Goal: Task Accomplishment & Management: Complete application form

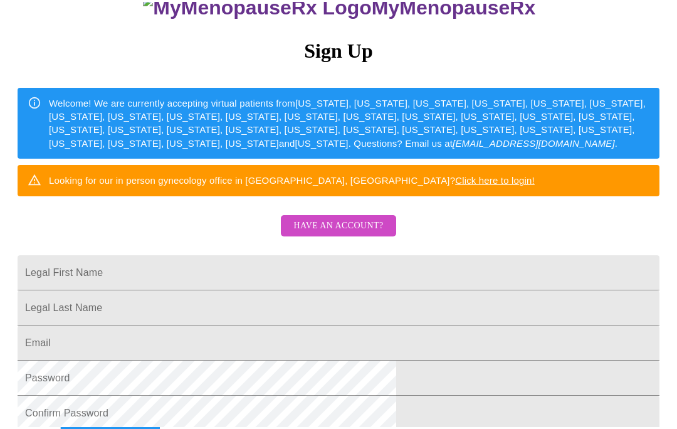
scroll to position [115, 0]
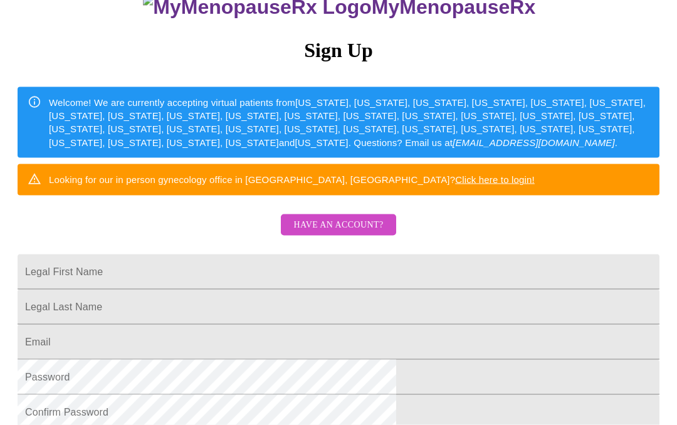
click at [354, 282] on input "Legal First Name" at bounding box center [339, 272] width 642 height 35
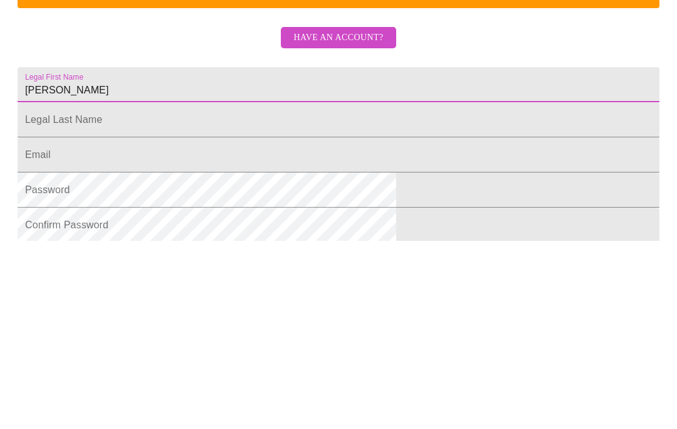
type input "[PERSON_NAME]"
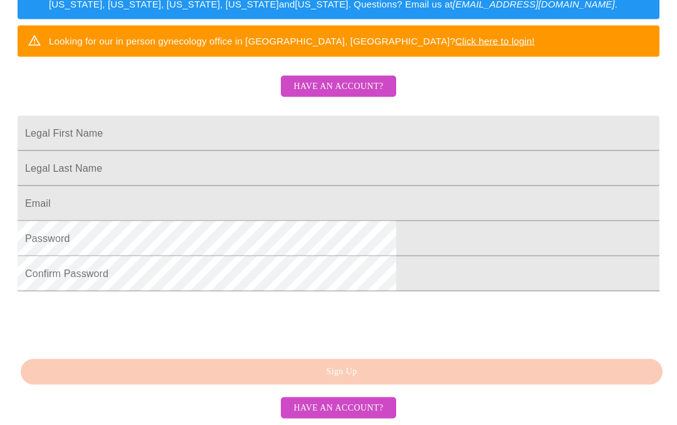
scroll to position [334, 0]
click at [263, 116] on input "Legal First Name" at bounding box center [339, 133] width 642 height 35
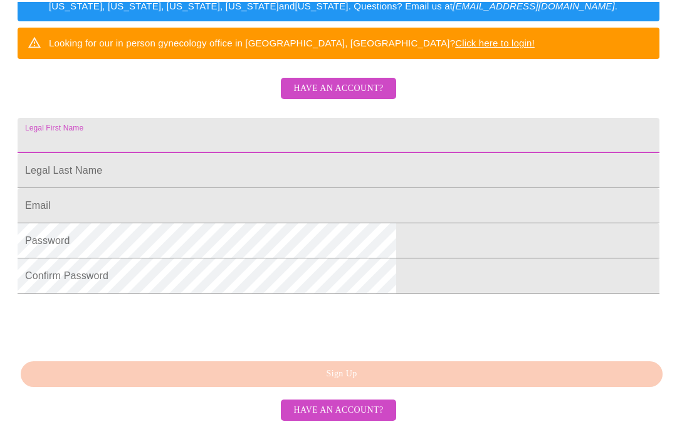
scroll to position [331, 0]
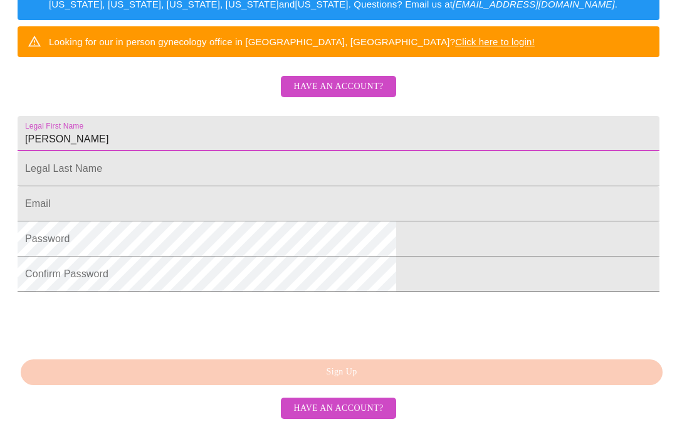
type input "[PERSON_NAME]"
click at [235, 155] on input "Legal First Name" at bounding box center [339, 172] width 642 height 35
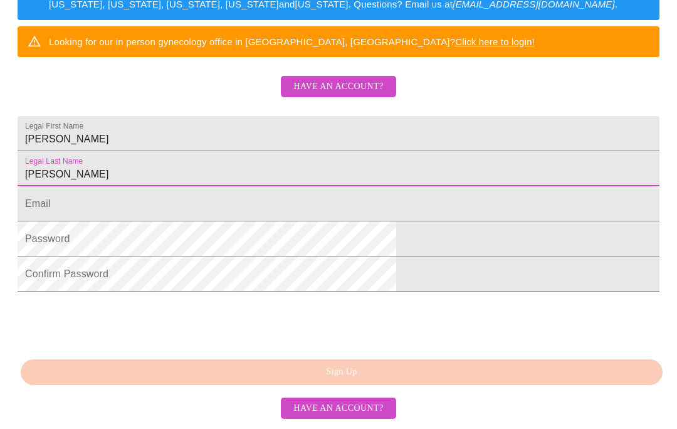
type input "[PERSON_NAME]"
click at [233, 190] on input "Legal First Name" at bounding box center [339, 207] width 642 height 35
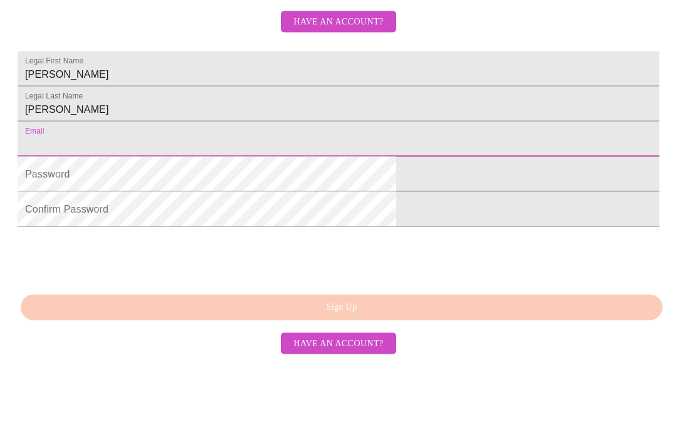
type input "[EMAIL_ADDRESS][DOMAIN_NAME]"
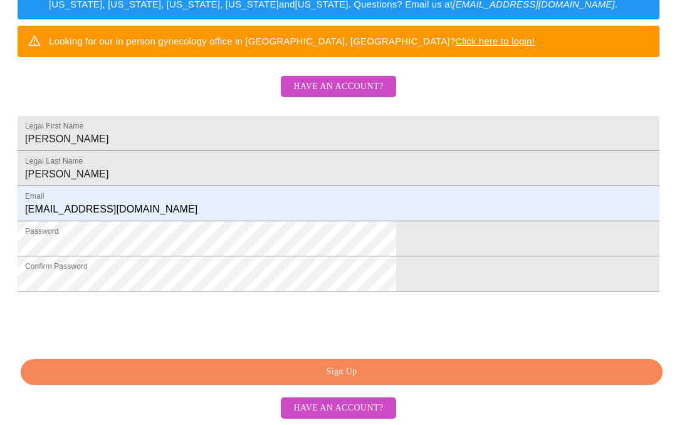
click at [418, 380] on span "Sign Up" at bounding box center [341, 372] width 613 height 16
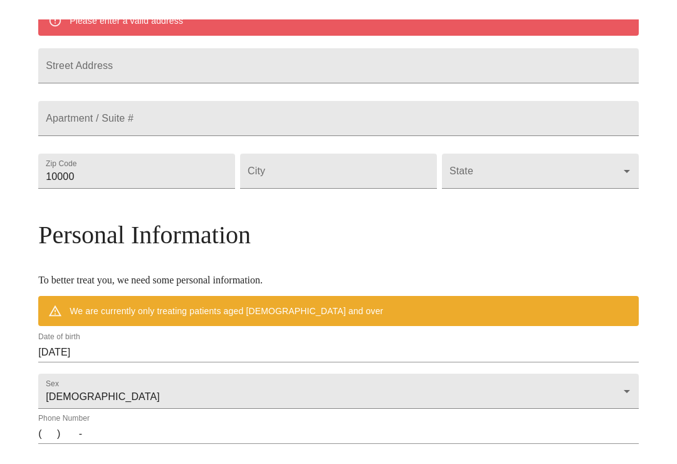
scroll to position [285, 0]
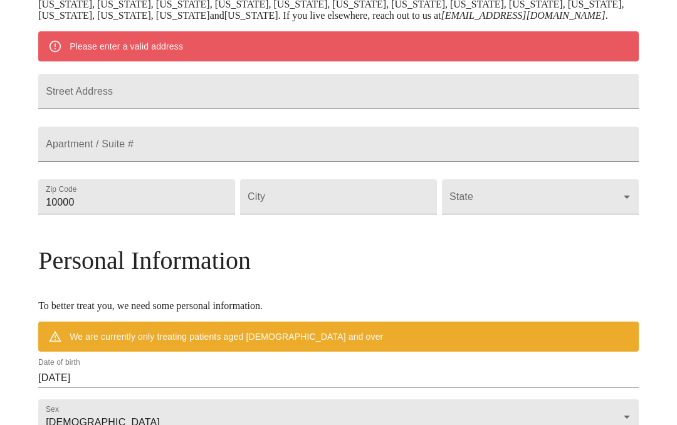
click at [227, 109] on input "Street Address" at bounding box center [338, 91] width 601 height 35
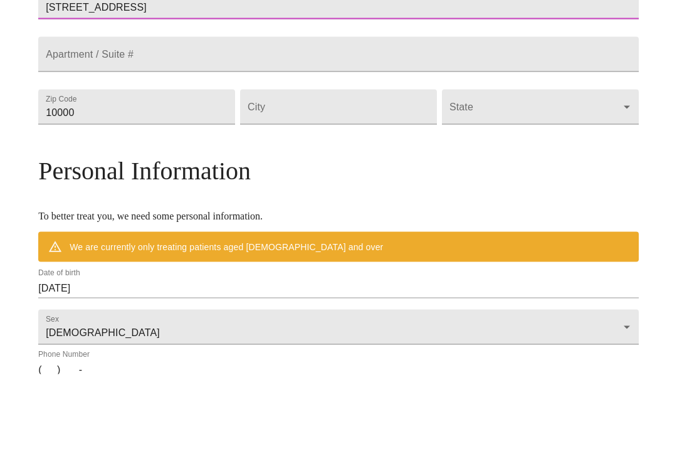
type input "[STREET_ADDRESS]"
click at [192, 179] on input "10000" at bounding box center [136, 196] width 197 height 35
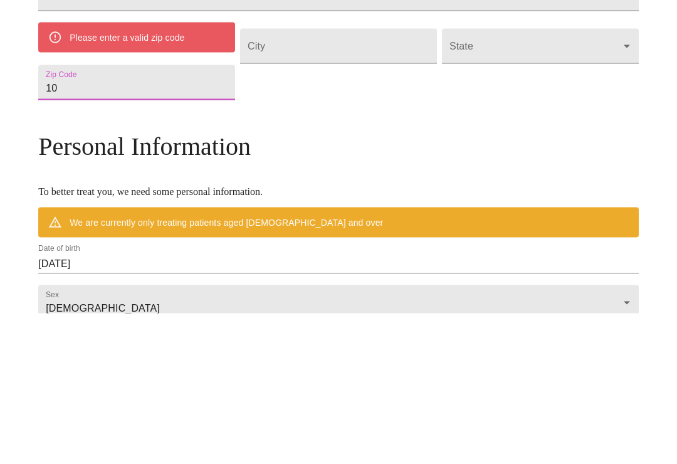
type input "1"
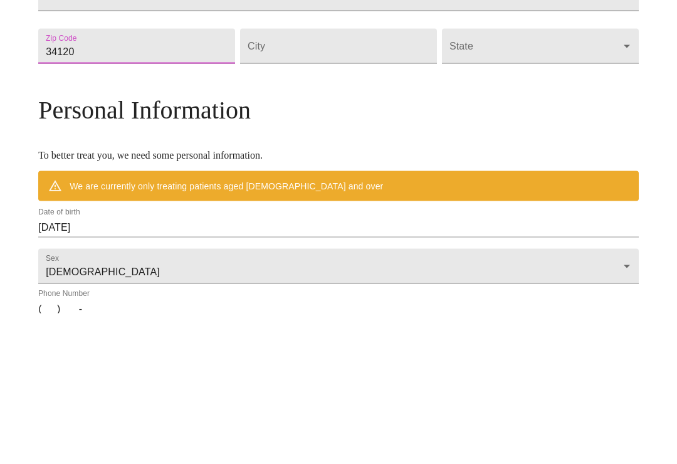
type input "34120"
click at [324, 179] on input "Street Address" at bounding box center [338, 196] width 197 height 35
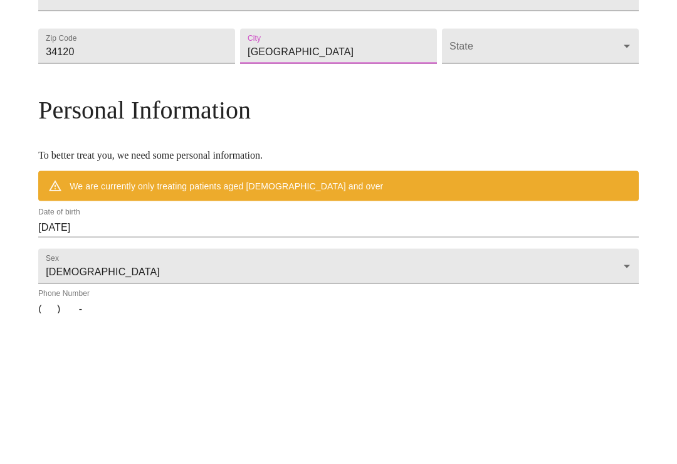
type input "Naples"
click at [531, 103] on body "MyMenopauseRx Welcome to MyMenopauseRx Since it's your first time here, you'll …" at bounding box center [338, 214] width 667 height 989
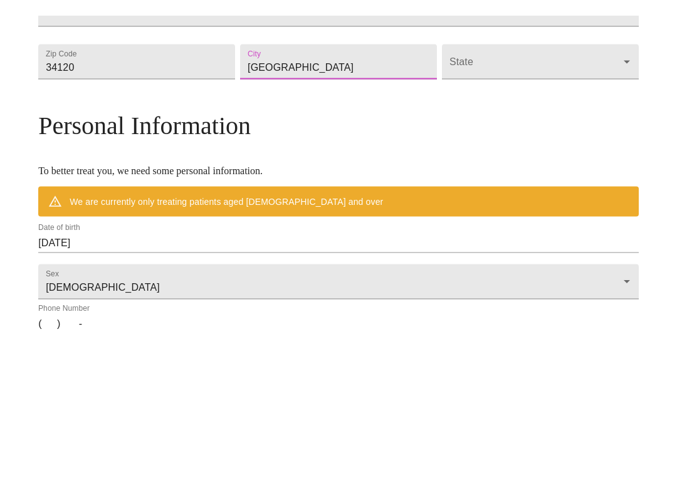
scroll to position [437, 0]
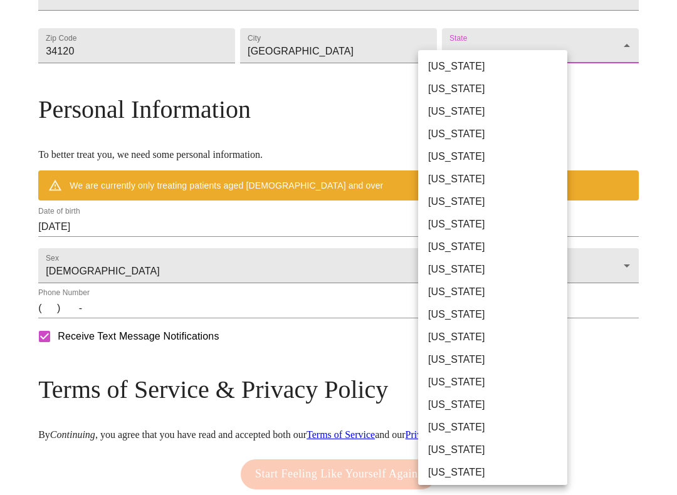
click at [453, 242] on li "Florida" at bounding box center [492, 247] width 149 height 23
type input "Florida"
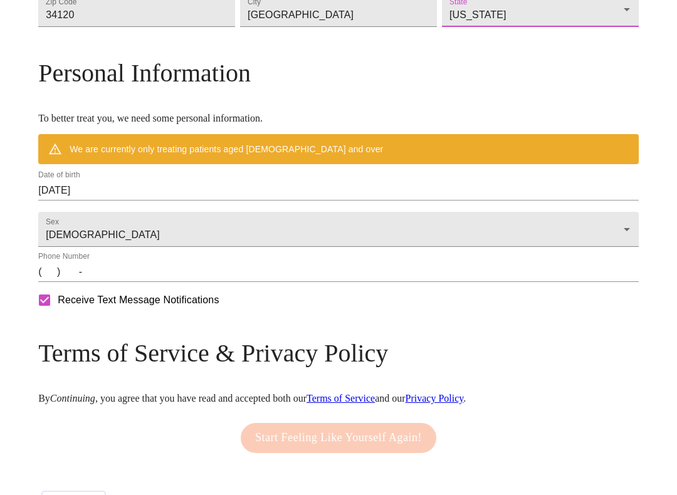
click at [194, 201] on input "09/05/2025" at bounding box center [338, 191] width 601 height 20
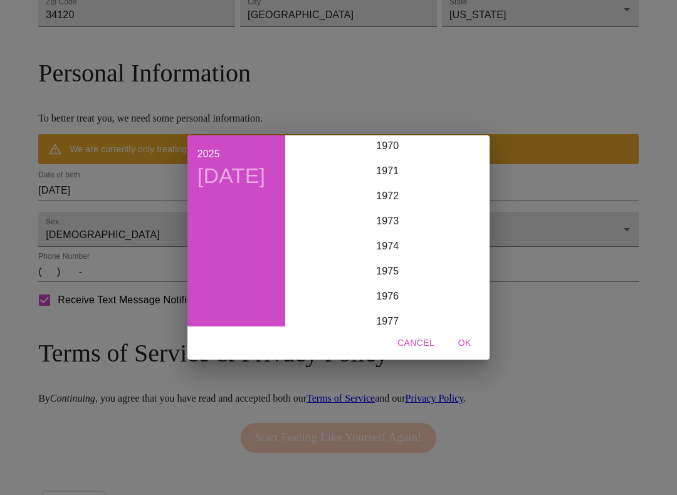
scroll to position [1779, 0]
click at [394, 171] on div "1971" at bounding box center [387, 176] width 194 height 25
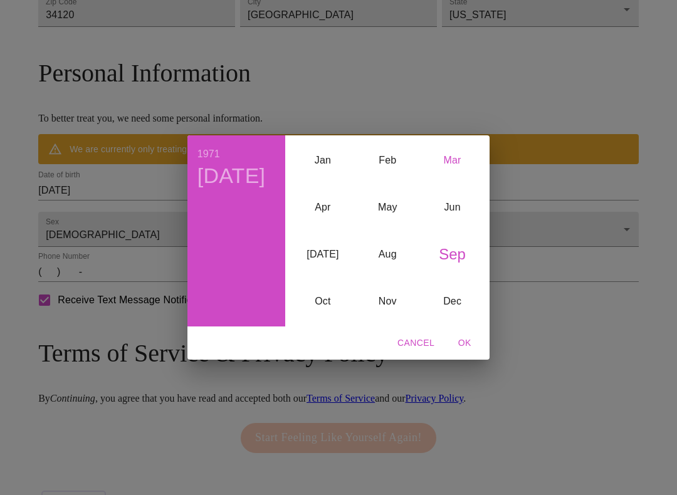
click at [453, 160] on div "Mar" at bounding box center [452, 160] width 65 height 47
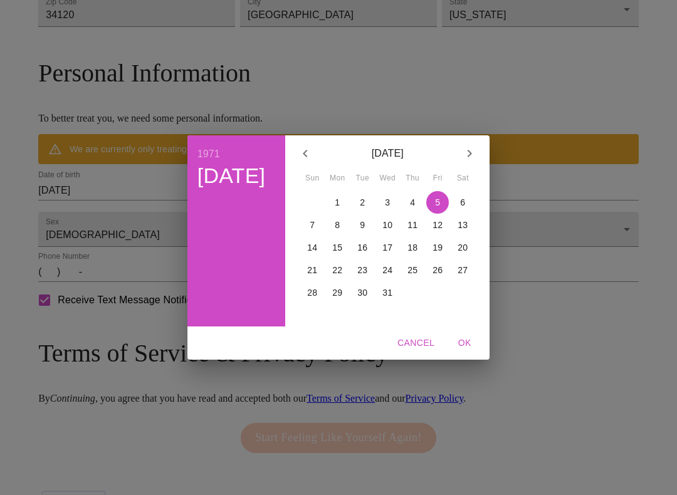
click at [310, 265] on p "21" at bounding box center [312, 270] width 10 height 13
click at [460, 342] on span "OK" at bounding box center [465, 344] width 30 height 16
type input "03/21/1971"
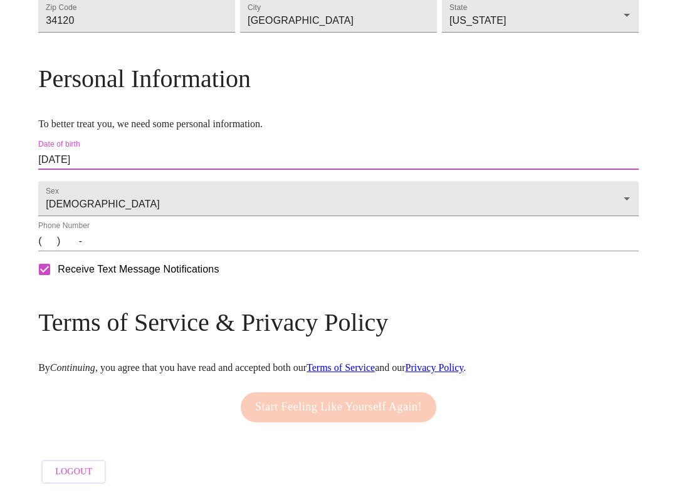
click at [432, 219] on div "Sex Female Female" at bounding box center [339, 195] width 606 height 46
click at [295, 252] on input "(   )    -" at bounding box center [338, 241] width 601 height 20
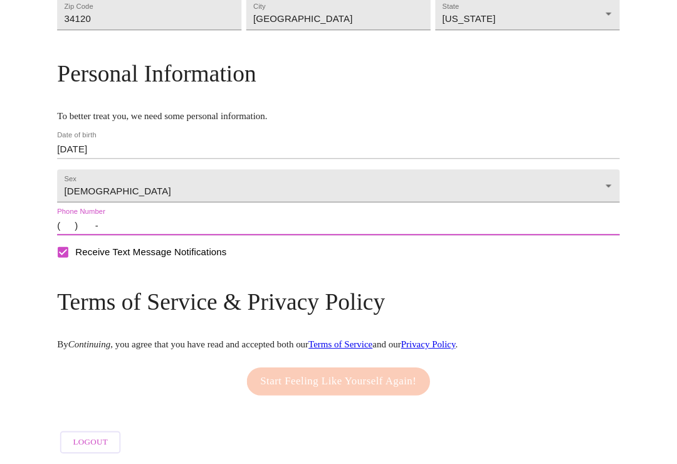
scroll to position [436, 0]
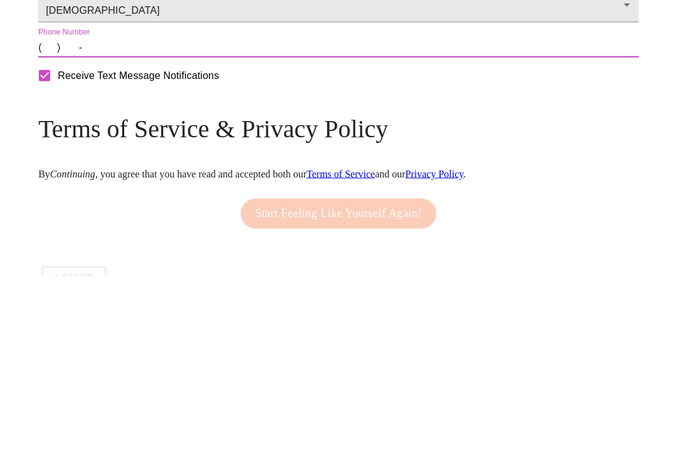
type input "2395440202"
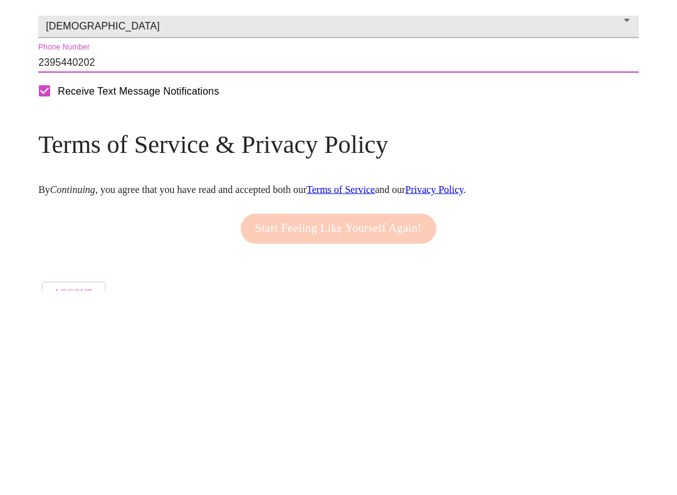
scroll to position [515, 0]
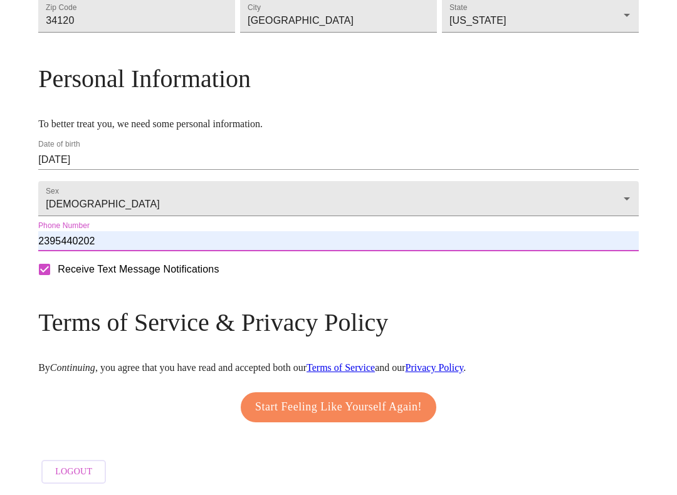
click at [410, 401] on span "Start Feeling Like Yourself Again!" at bounding box center [338, 408] width 167 height 20
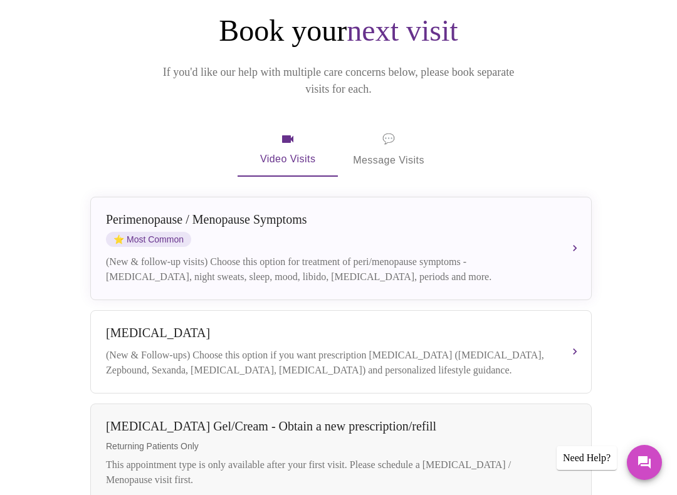
scroll to position [134, 0]
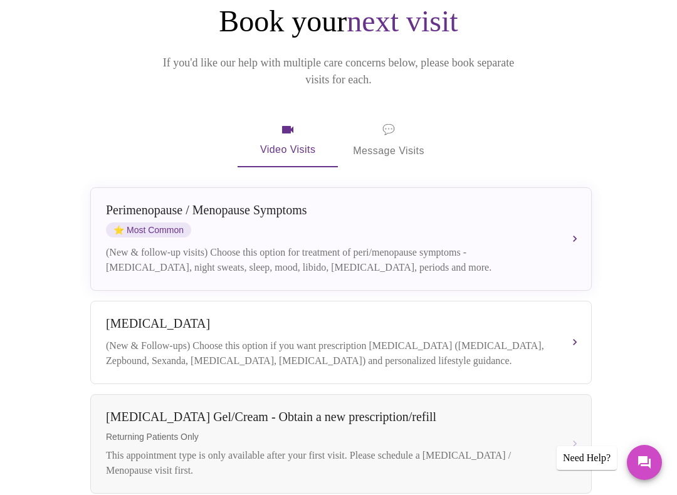
click at [498, 215] on div "Perimenopause / Menopause Symptoms ⭐ Most Common" at bounding box center [328, 220] width 445 height 34
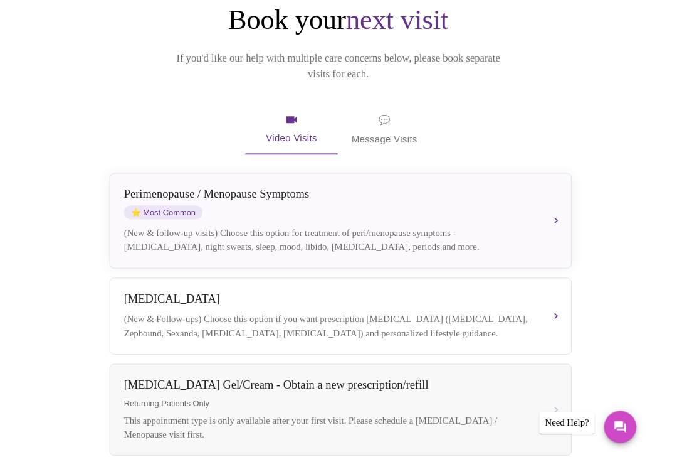
scroll to position [11, 0]
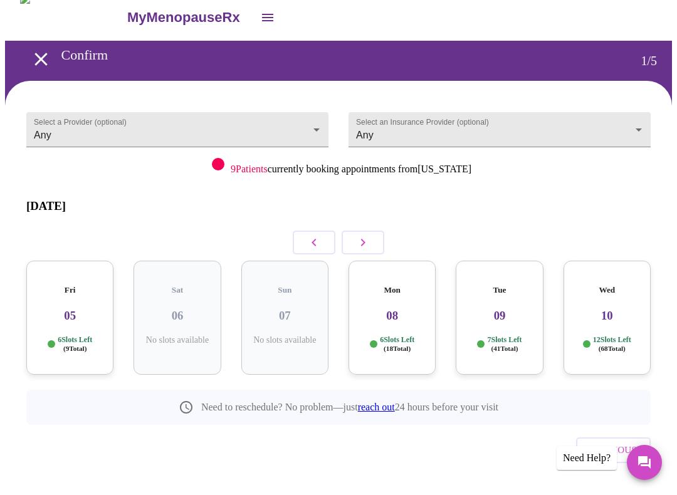
click at [310, 123] on body "MyMenopauseRx Confirm 1 / 5 Select a Provider (optional) Any Any Select an Insu…" at bounding box center [338, 260] width 667 height 532
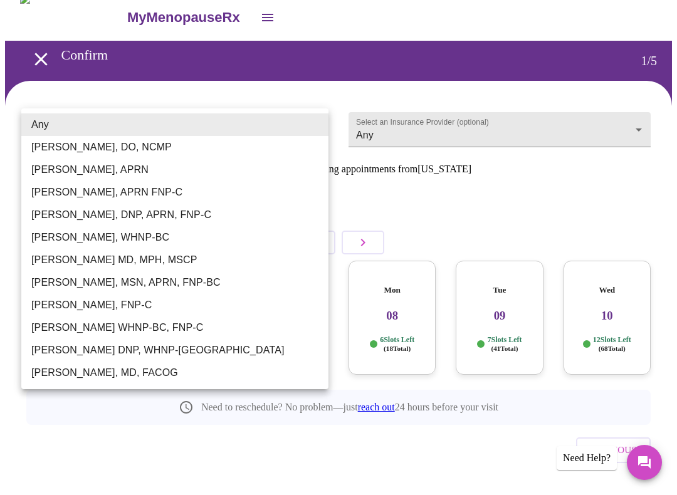
click at [265, 115] on li "Any" at bounding box center [174, 125] width 307 height 23
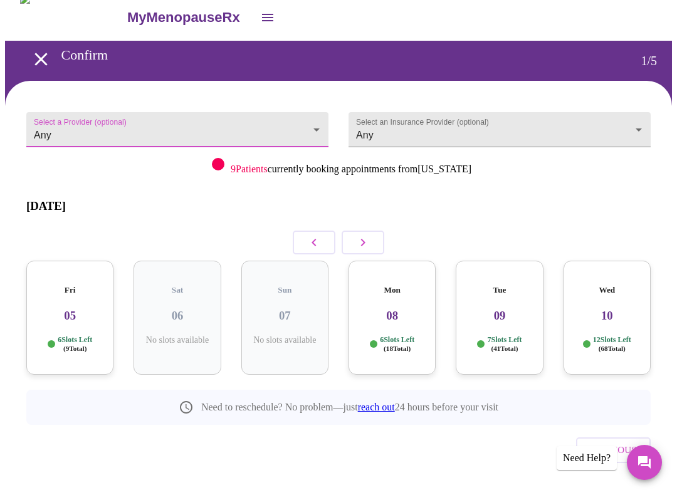
click at [647, 118] on body "MyMenopauseRx Confirm 1 / 5 Select a Provider (optional) Any Any Select an Insu…" at bounding box center [338, 260] width 667 height 532
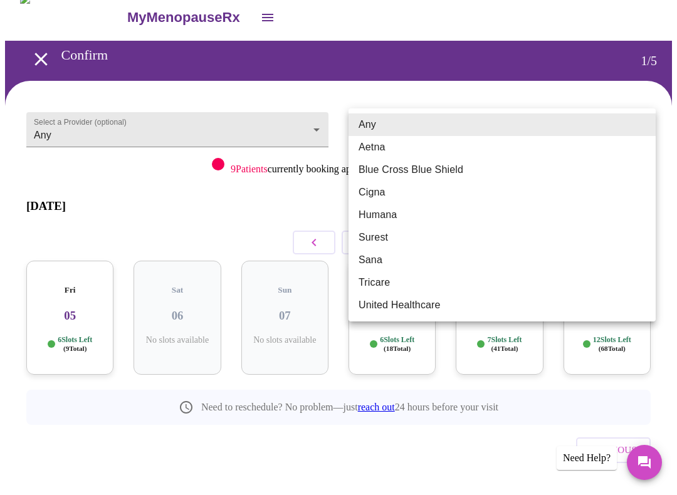
click at [501, 90] on div at bounding box center [338, 247] width 677 height 495
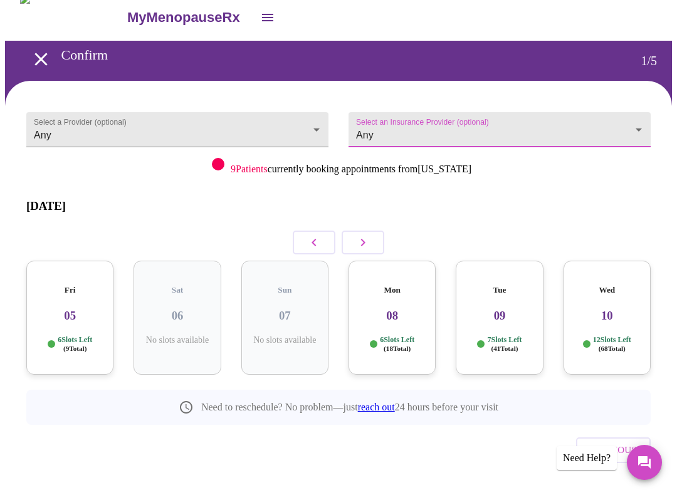
click at [584, 425] on div "Need Help?" at bounding box center [587, 459] width 60 height 24
click at [582, 425] on div "Need Help?" at bounding box center [587, 459] width 60 height 24
click at [644, 425] on icon "Messages" at bounding box center [644, 462] width 15 height 15
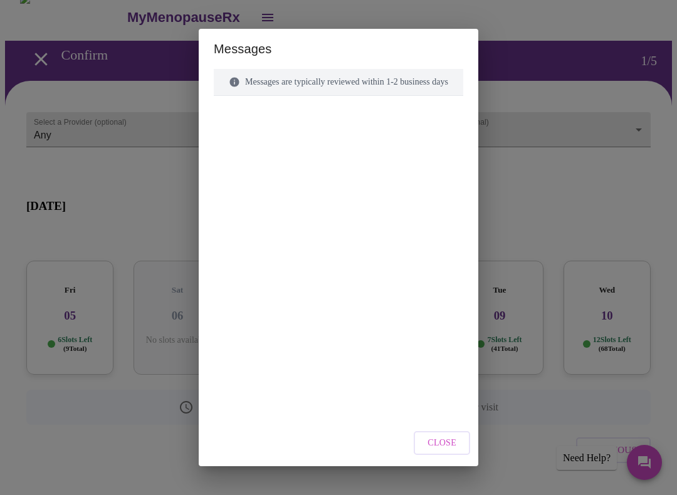
click at [457, 425] on span "Close" at bounding box center [442, 444] width 29 height 16
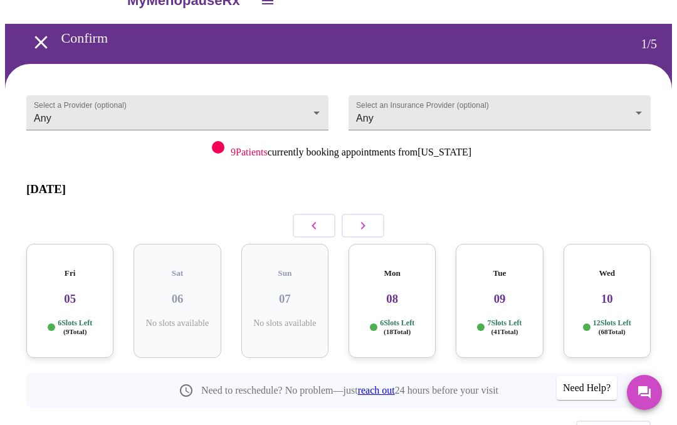
scroll to position [0, 0]
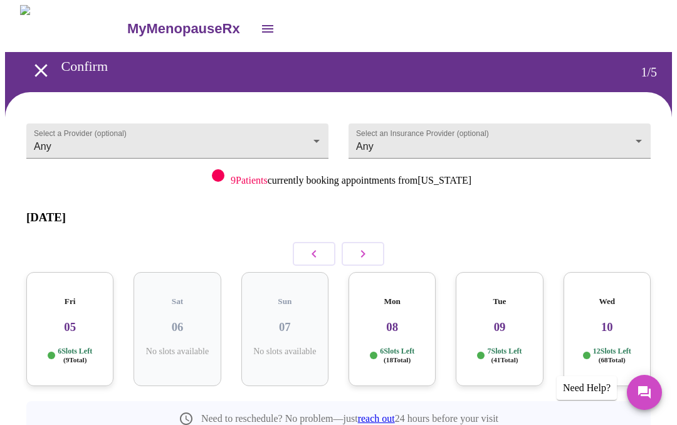
click at [262, 25] on icon "open drawer" at bounding box center [267, 29] width 11 height 8
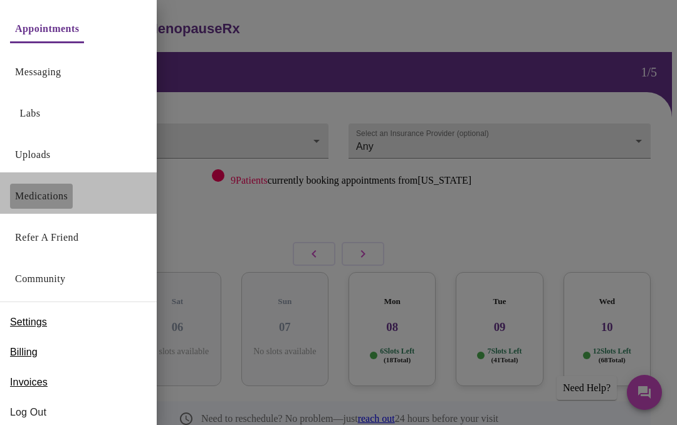
click at [68, 195] on link "Medications" at bounding box center [41, 197] width 53 height 18
